Goal: Entertainment & Leisure: Consume media (video, audio)

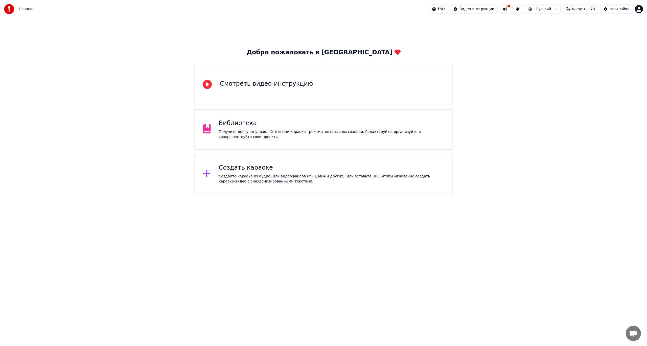
click at [339, 126] on div "Библиотека" at bounding box center [332, 123] width 226 height 8
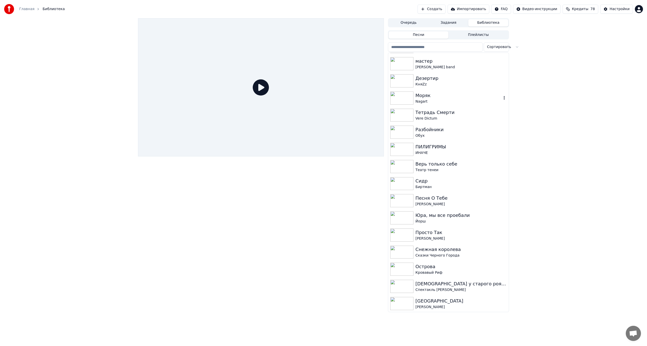
scroll to position [221, 0]
click at [460, 118] on div "Vere Dictum" at bounding box center [459, 118] width 86 height 5
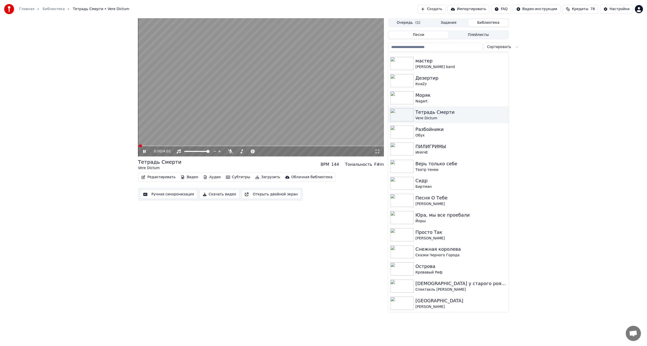
click at [208, 115] on video at bounding box center [261, 87] width 246 height 138
click at [222, 193] on button "Скачать видео" at bounding box center [219, 194] width 40 height 9
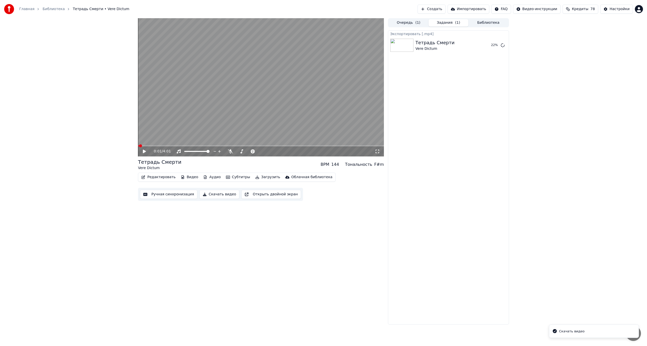
click at [479, 22] on button "Библиотека" at bounding box center [488, 22] width 40 height 7
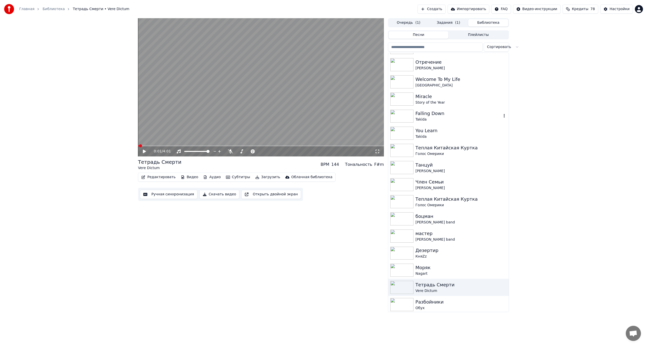
scroll to position [51, 0]
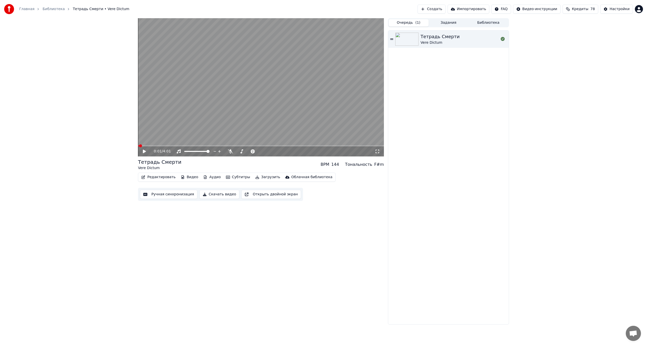
click at [422, 22] on button "Очередь ( 1 )" at bounding box center [409, 22] width 40 height 7
click at [439, 38] on div "Тетрадь Смерти" at bounding box center [440, 36] width 39 height 7
click at [146, 146] on span at bounding box center [261, 145] width 246 height 1
click at [193, 144] on div "Инструментальное Инструментальное" at bounding box center [180, 143] width 37 height 7
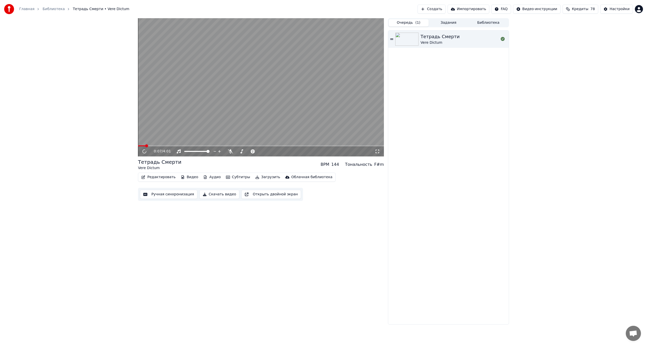
click at [209, 146] on span at bounding box center [261, 145] width 246 height 1
click at [320, 149] on div "1:10 / 4:01" at bounding box center [261, 151] width 246 height 10
click at [323, 146] on span at bounding box center [261, 145] width 246 height 1
click at [335, 119] on video at bounding box center [261, 87] width 246 height 138
click at [146, 152] on icon at bounding box center [148, 151] width 12 height 4
